Goal: Task Accomplishment & Management: Manage account settings

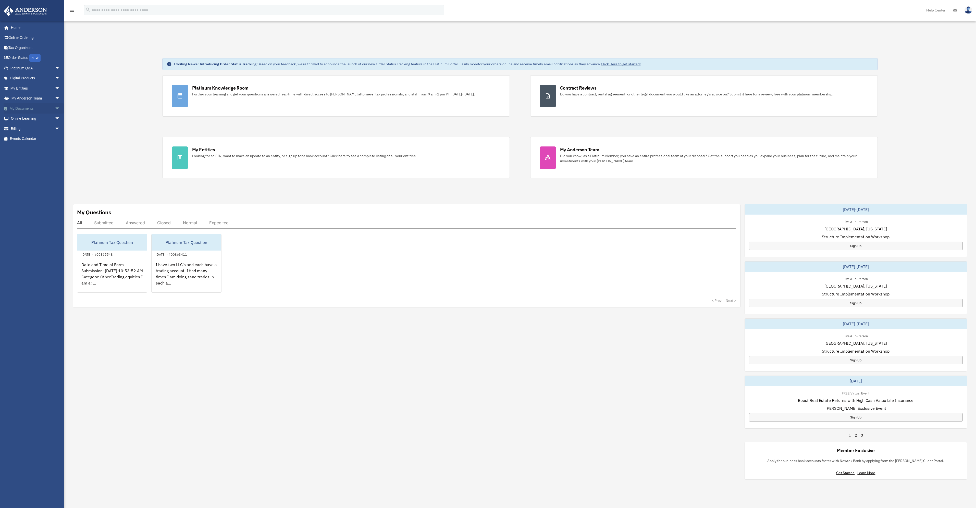
click at [24, 109] on link "My Documents arrow_drop_down" at bounding box center [36, 108] width 64 height 10
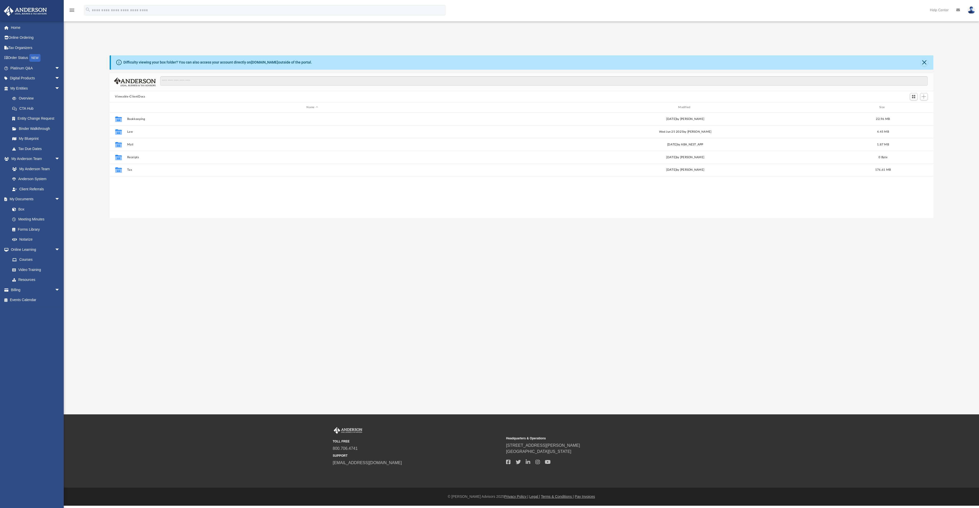
scroll to position [112, 820]
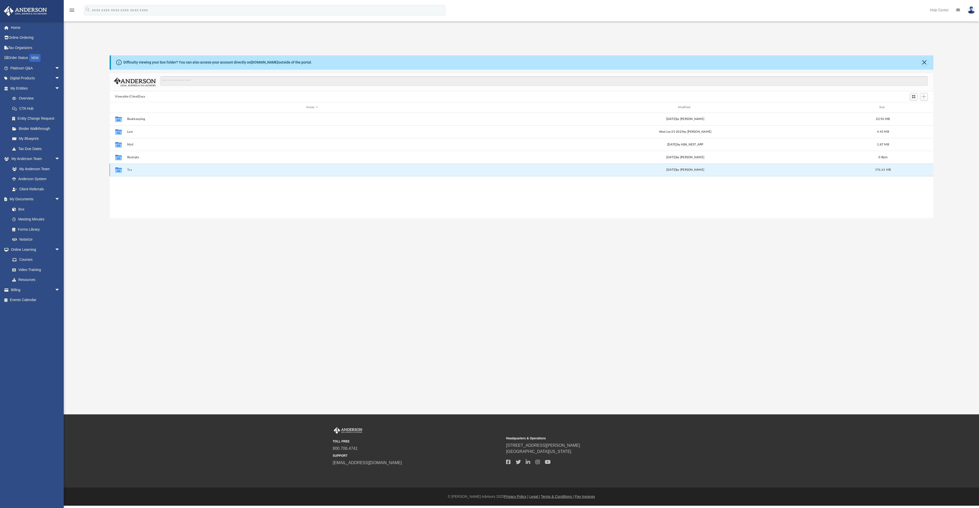
click at [130, 170] on button "Tax" at bounding box center [312, 169] width 371 height 3
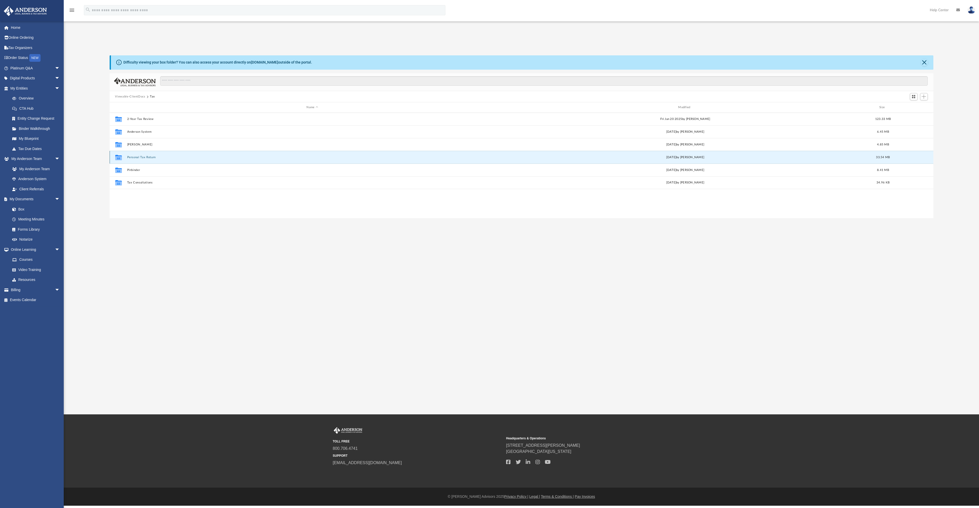
click at [135, 157] on button "Personal Tax Return" at bounding box center [312, 157] width 371 height 3
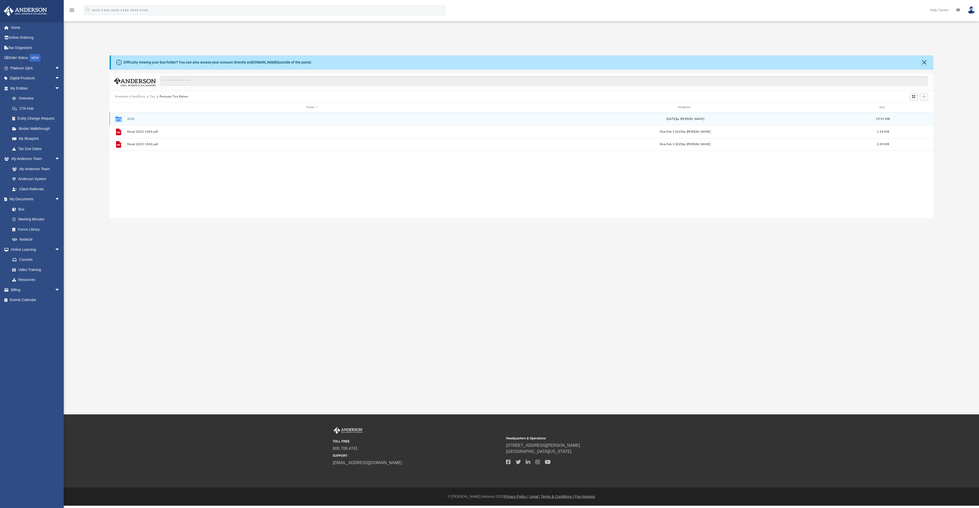
click at [131, 121] on div "Collaborated Folder 2024 [DATE] by [PERSON_NAME] 29.91 MB" at bounding box center [522, 118] width 824 height 13
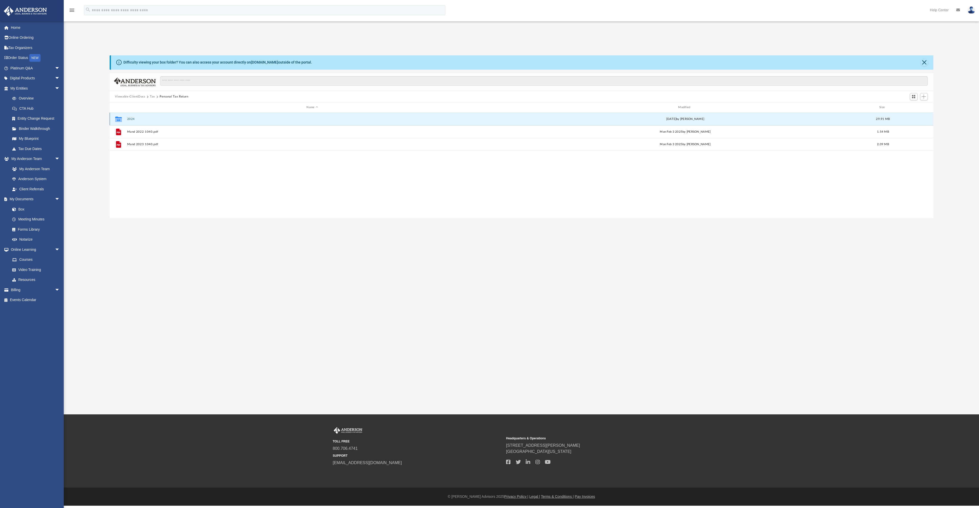
click at [131, 119] on button "2024" at bounding box center [312, 118] width 371 height 3
click at [911, 118] on span "More options" at bounding box center [910, 119] width 4 height 3
click at [923, 105] on div "Name Modified Size" at bounding box center [522, 107] width 824 height 10
drag, startPoint x: 924, startPoint y: 98, endPoint x: 951, endPoint y: 104, distance: 28.4
click at [951, 104] on div "Difficulty viewing your box folder? You can also access your account directly o…" at bounding box center [522, 136] width 916 height 163
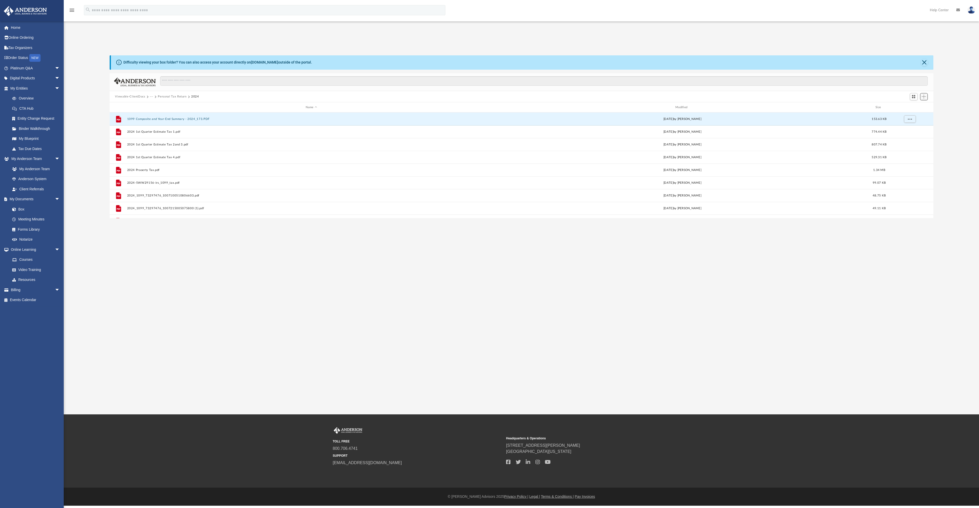
click at [926, 98] on span "Add" at bounding box center [924, 96] width 4 height 4
click at [916, 115] on li "New Folder" at bounding box center [917, 114] width 16 height 5
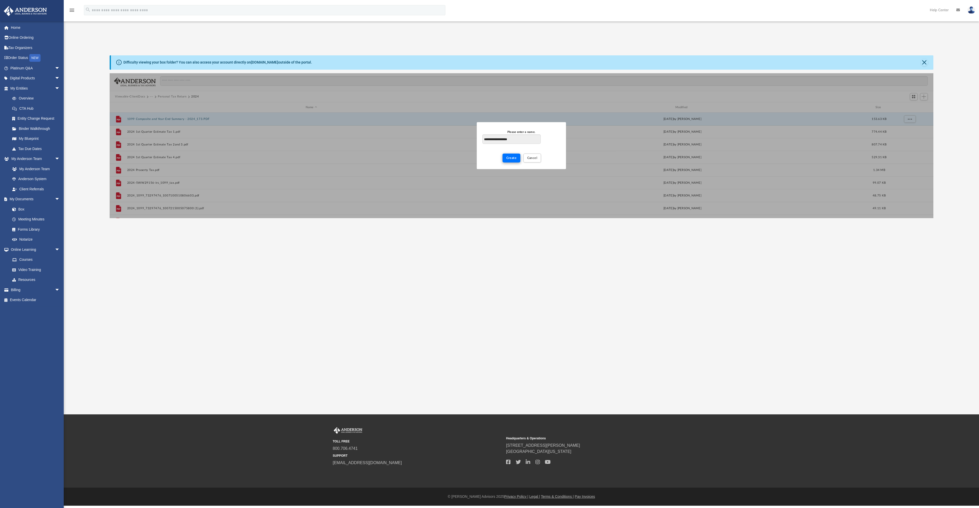
type input "**********"
click at [513, 158] on span "Create" at bounding box center [512, 157] width 10 height 3
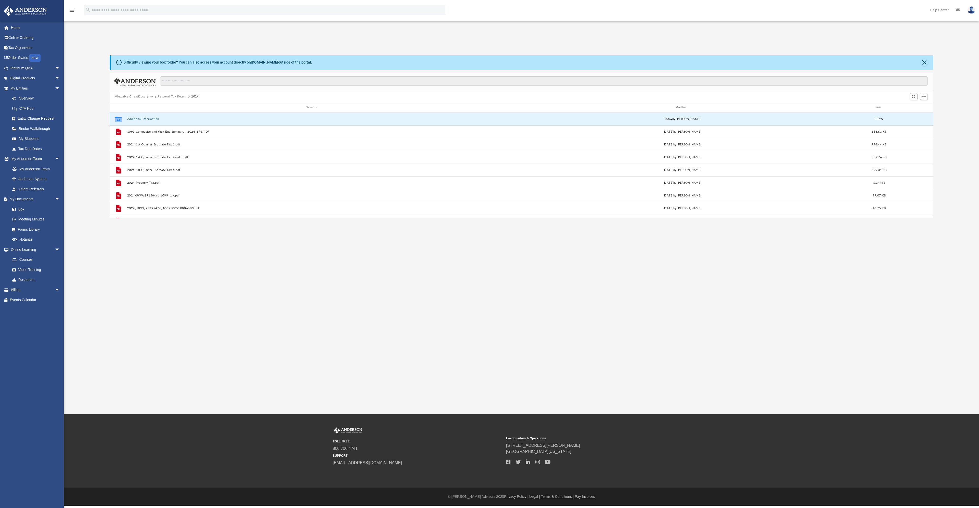
click at [148, 119] on button "Additional Information" at bounding box center [311, 118] width 369 height 3
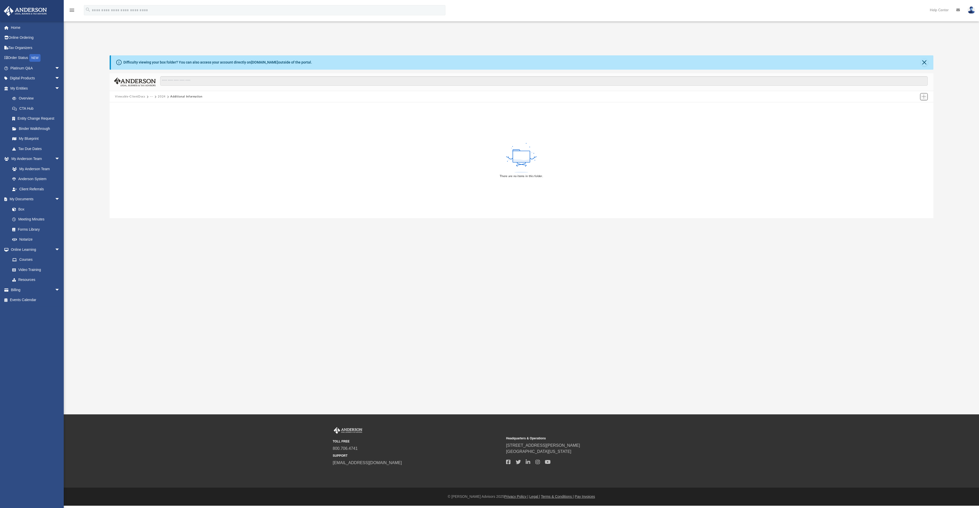
click at [924, 96] on span "Add" at bounding box center [924, 96] width 4 height 4
click at [914, 108] on li "Upload" at bounding box center [917, 106] width 16 height 5
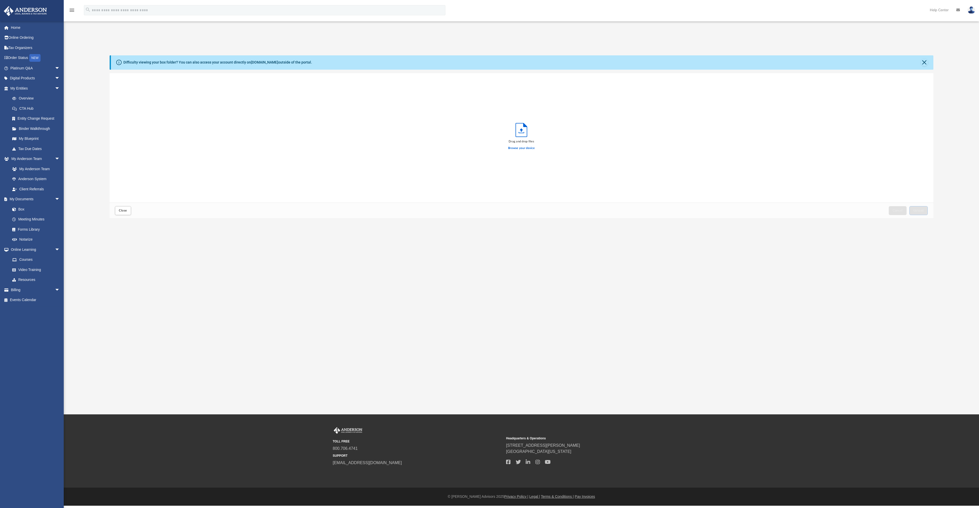
scroll to position [125, 820]
click at [524, 148] on label "Browse your device" at bounding box center [521, 148] width 27 height 5
click at [0, 0] on input "Browse your device" at bounding box center [0, 0] width 0 height 0
click at [920, 212] on span "Upload" at bounding box center [919, 210] width 11 height 3
click at [125, 212] on span "Close" at bounding box center [123, 210] width 8 height 3
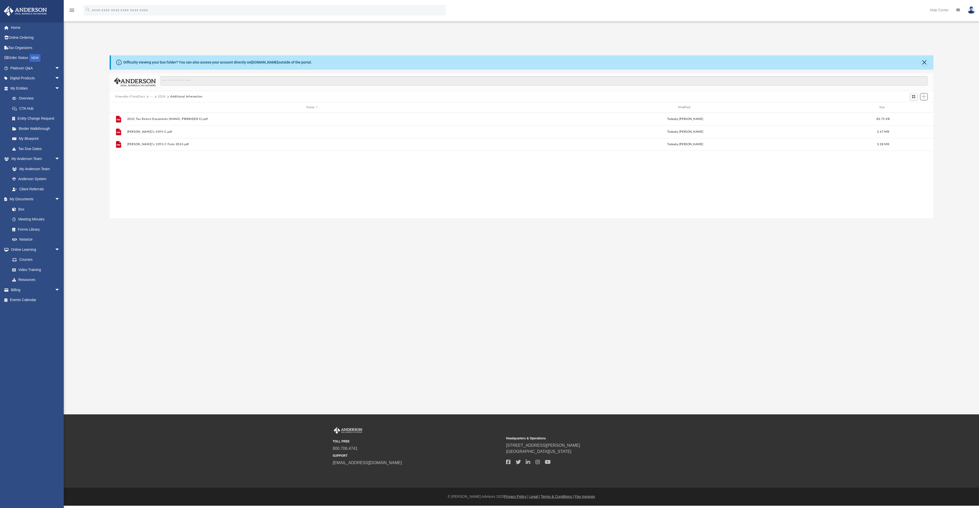
scroll to position [112, 820]
click at [927, 62] on button "Close" at bounding box center [924, 62] width 7 height 7
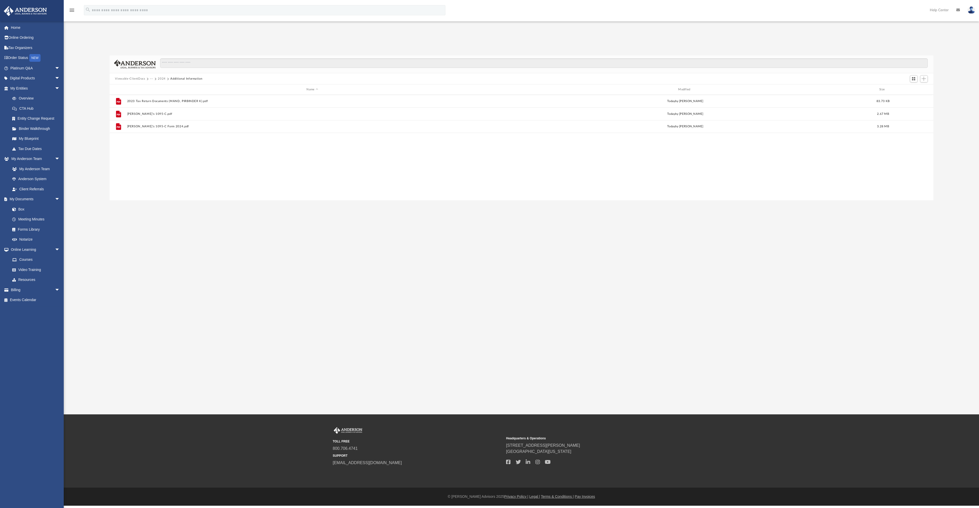
click at [150, 79] on button "···" at bounding box center [151, 79] width 3 height 5
click at [135, 79] on button "Viewable-ClientDocs" at bounding box center [130, 79] width 30 height 5
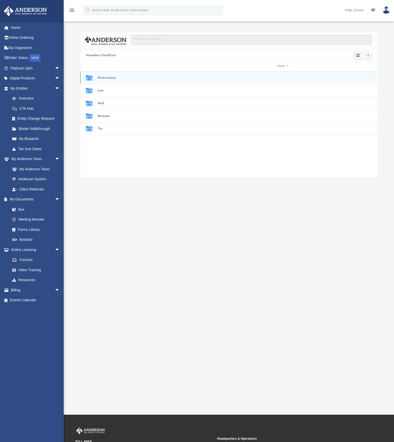
scroll to position [112, 294]
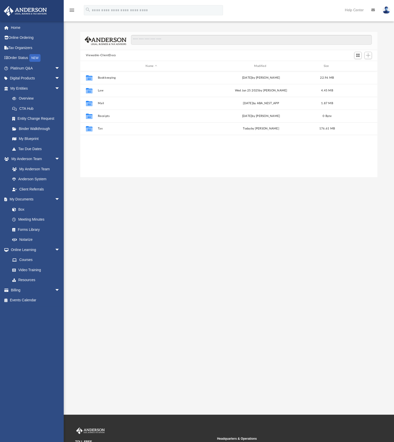
click at [83, 225] on div "App rsmand@earthlink.net Sign Out rsmand@earthlink.net Home Online Ordering Tax…" at bounding box center [197, 207] width 394 height 414
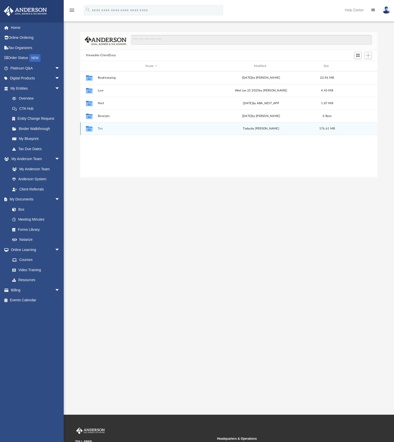
click at [98, 130] on button "Tax" at bounding box center [151, 128] width 107 height 3
click at [98, 130] on button "Pirbinder" at bounding box center [151, 128] width 107 height 3
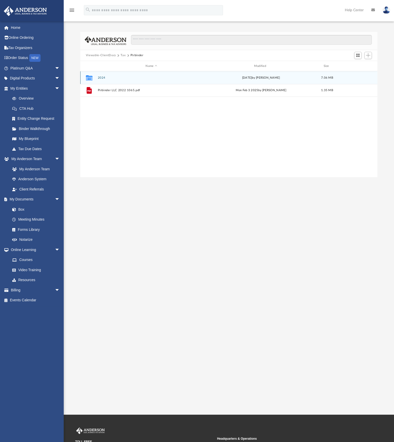
click at [99, 80] on div "Collaborated Folder 2024 Mon Sep 1 2025 by Alex Price 7.06 MB" at bounding box center [228, 77] width 297 height 13
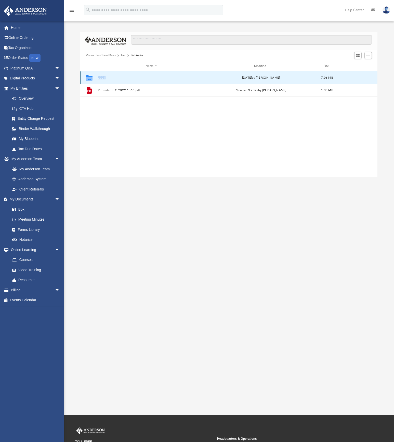
click at [99, 80] on div "Collaborated Folder 2024 Mon Sep 1 2025 by Alex Price 7.06 MB" at bounding box center [228, 77] width 297 height 13
click at [93, 78] on icon "Collaborated Folder" at bounding box center [89, 78] width 8 height 8
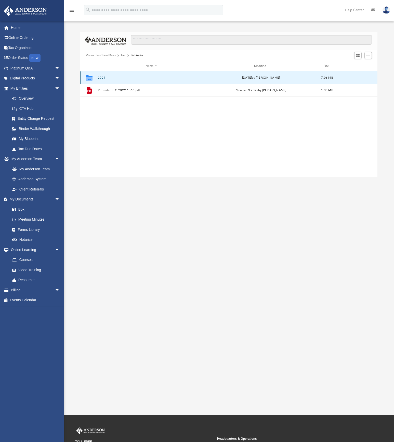
click at [92, 78] on icon "grid" at bounding box center [89, 79] width 7 height 4
click at [92, 79] on icon "grid" at bounding box center [89, 79] width 7 height 4
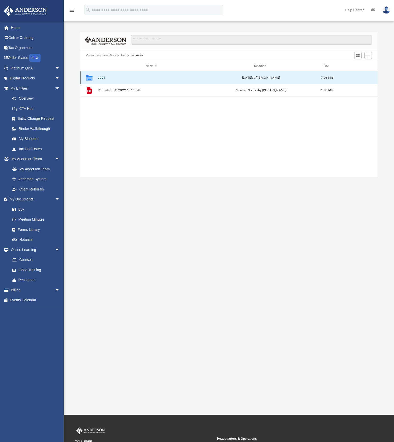
click at [92, 79] on icon "grid" at bounding box center [89, 79] width 7 height 4
click at [101, 77] on button "2024" at bounding box center [151, 77] width 107 height 3
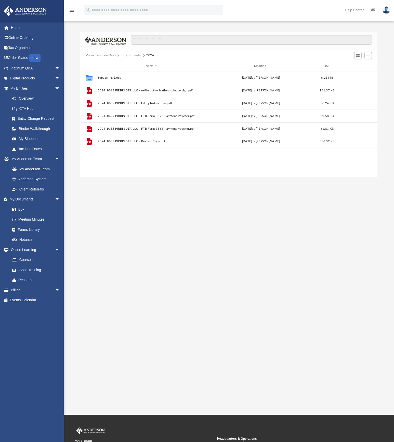
click at [111, 55] on button "Viewable-ClientDocs" at bounding box center [101, 55] width 30 height 5
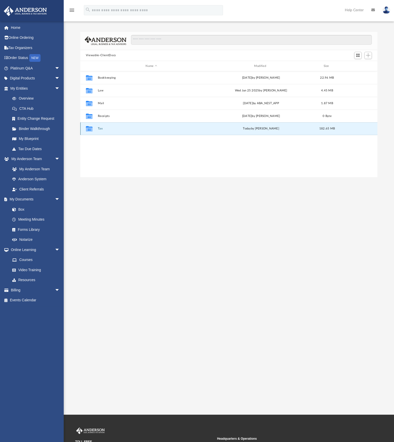
click at [99, 128] on button "Tax" at bounding box center [151, 128] width 107 height 3
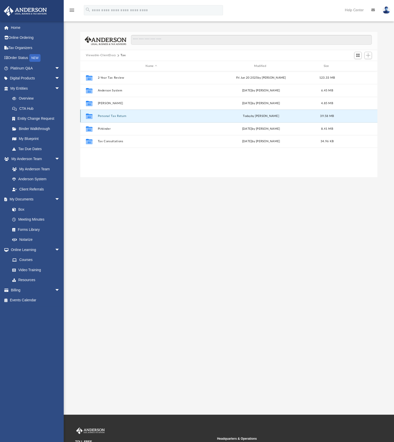
click at [107, 117] on button "Personal Tax Return" at bounding box center [151, 115] width 107 height 3
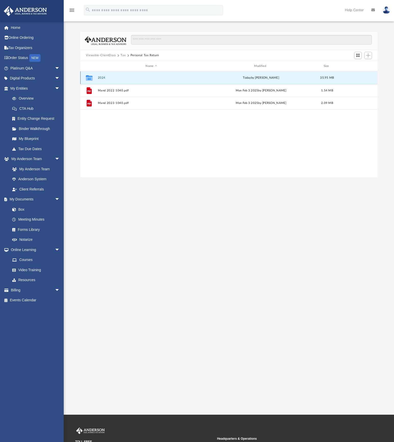
click at [101, 79] on button "2024" at bounding box center [151, 77] width 107 height 3
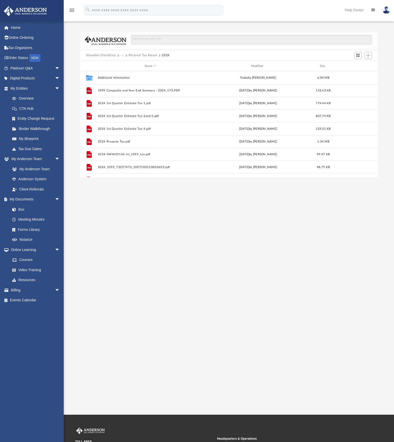
click at [104, 259] on div "App rsmand@earthlink.net Sign Out rsmand@earthlink.net Home Online Ordering Tax…" at bounding box center [197, 207] width 394 height 414
click at [131, 222] on div "App rsmand@earthlink.net Sign Out rsmand@earthlink.net Home Online Ordering Tax…" at bounding box center [197, 207] width 394 height 414
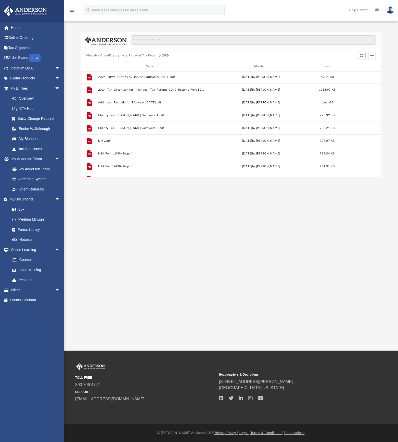
scroll to position [0, 0]
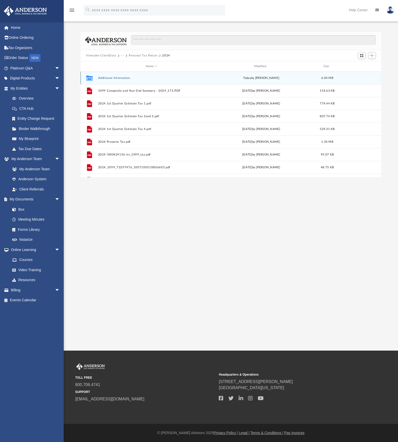
click at [128, 79] on button "Additional Information" at bounding box center [151, 77] width 107 height 3
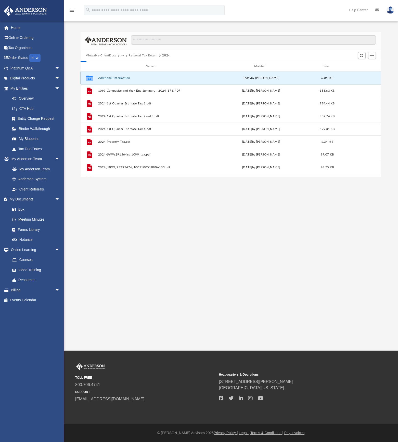
click at [128, 79] on button "Additional Information" at bounding box center [151, 77] width 107 height 3
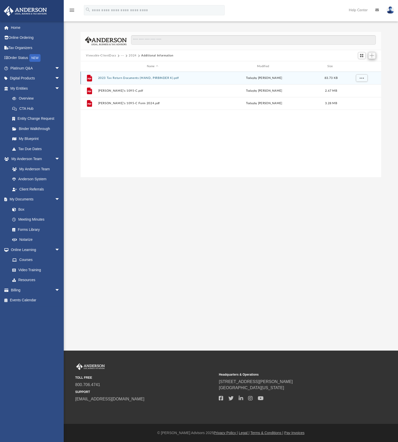
scroll to position [112, 297]
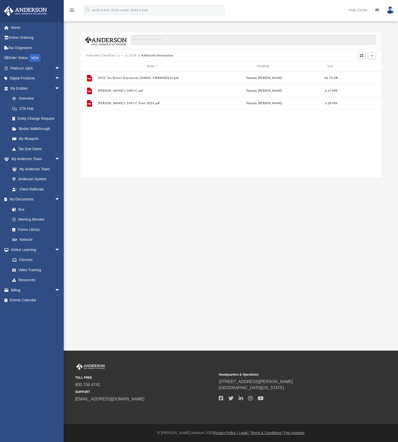
drag, startPoint x: 372, startPoint y: 57, endPoint x: 330, endPoint y: 199, distance: 148.9
click at [330, 199] on div "App rsmand@earthlink.net Sign Out rsmand@earthlink.net Home Online Ordering Tax…" at bounding box center [199, 175] width 398 height 350
click at [373, 56] on span "Add" at bounding box center [372, 55] width 4 height 4
click at [362, 66] on li "Upload" at bounding box center [365, 65] width 16 height 5
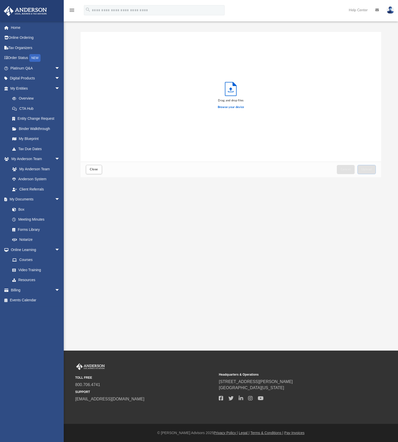
scroll to position [125, 297]
click at [227, 108] on label "Browse your device" at bounding box center [231, 107] width 27 height 5
click at [0, 0] on input "Browse your device" at bounding box center [0, 0] width 0 height 0
click at [367, 169] on span "Upload" at bounding box center [366, 169] width 11 height 3
click at [93, 169] on span "Close" at bounding box center [94, 169] width 8 height 3
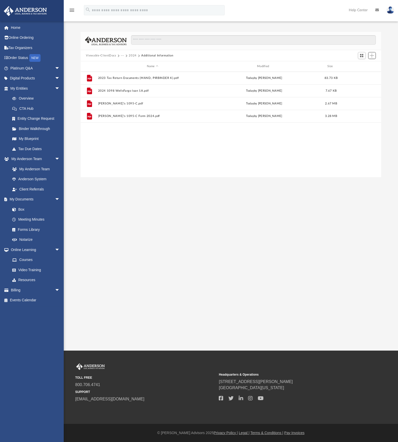
scroll to position [112, 297]
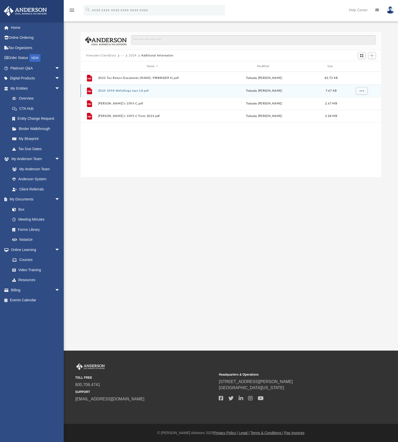
click at [127, 92] on button "2024 1098 WellsFargo loan 1A.pdf" at bounding box center [152, 90] width 109 height 3
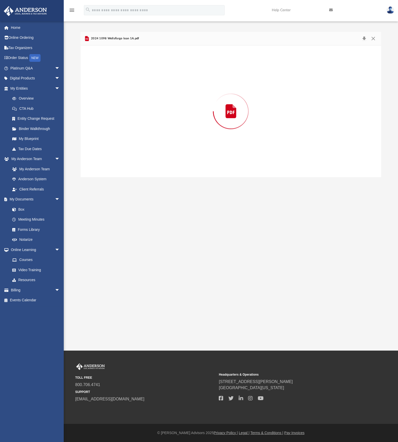
click at [127, 92] on div "Preview" at bounding box center [231, 111] width 301 height 132
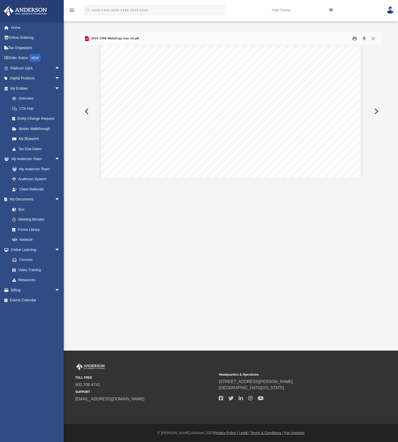
scroll to position [131, 0]
click at [375, 39] on button "Close" at bounding box center [373, 39] width 9 height 8
